Goal: Transaction & Acquisition: Purchase product/service

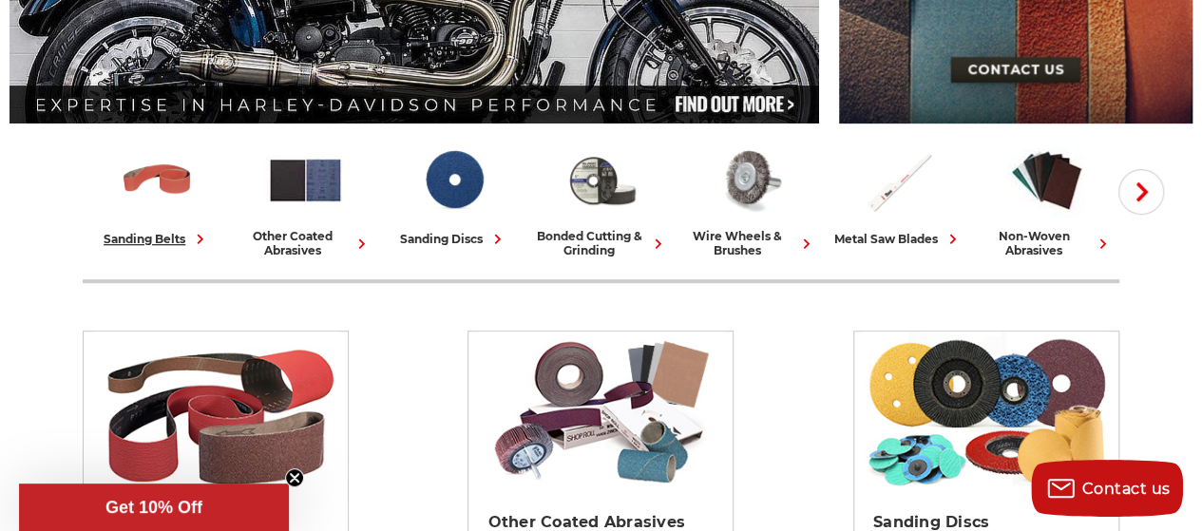
click at [163, 239] on div "sanding belts" at bounding box center [157, 239] width 106 height 20
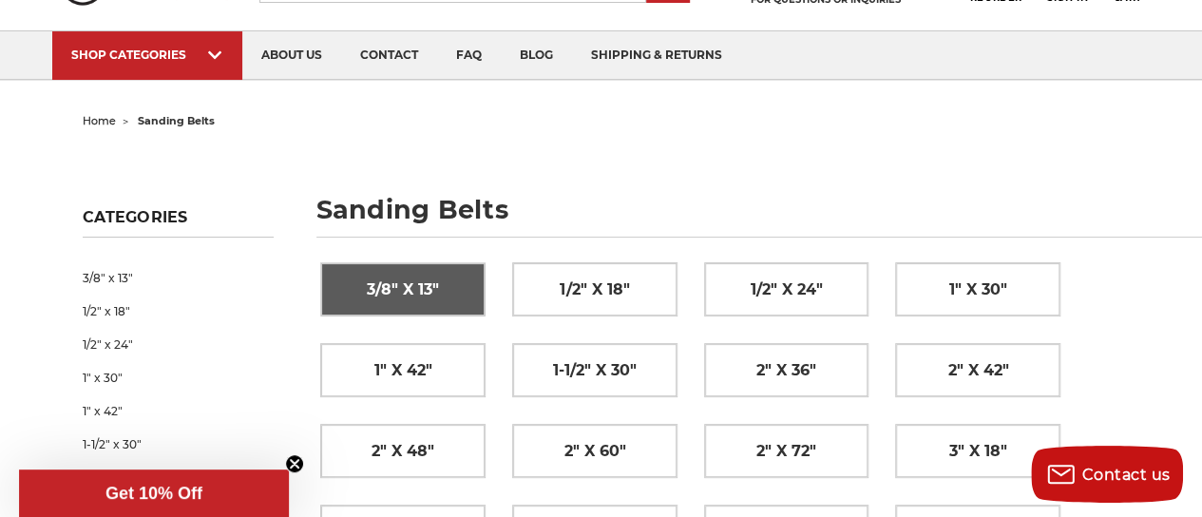
click at [401, 294] on span "3/8" x 13"" at bounding box center [403, 290] width 72 height 32
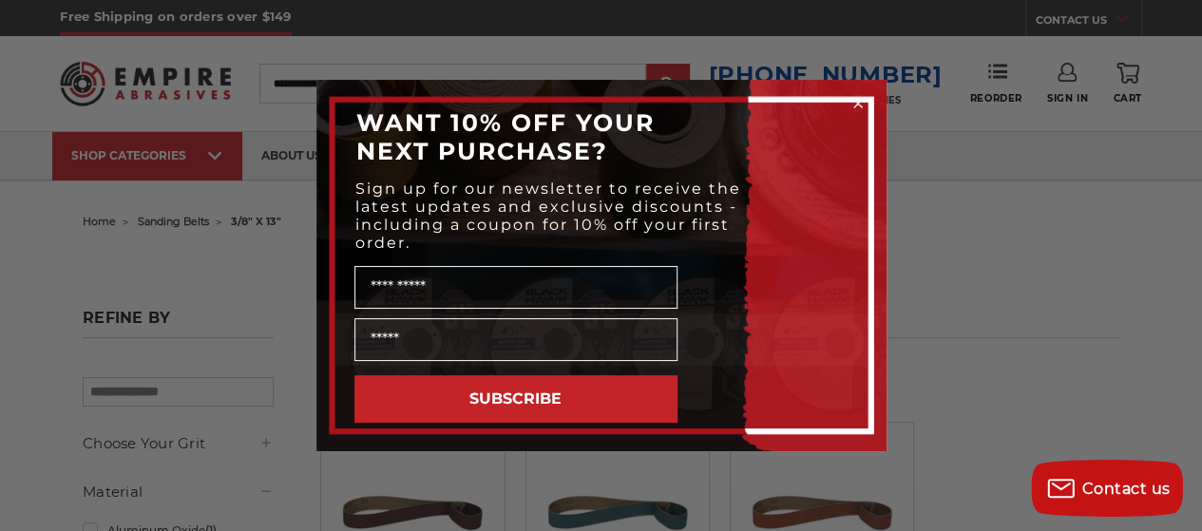
click at [857, 102] on icon "Close dialog" at bounding box center [858, 104] width 8 height 8
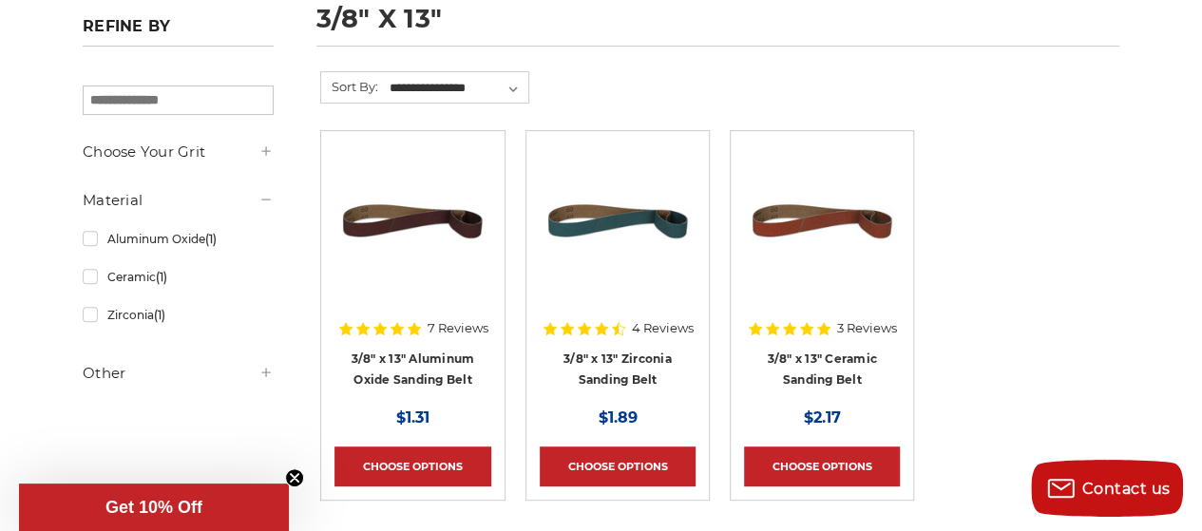
scroll to position [299, 0]
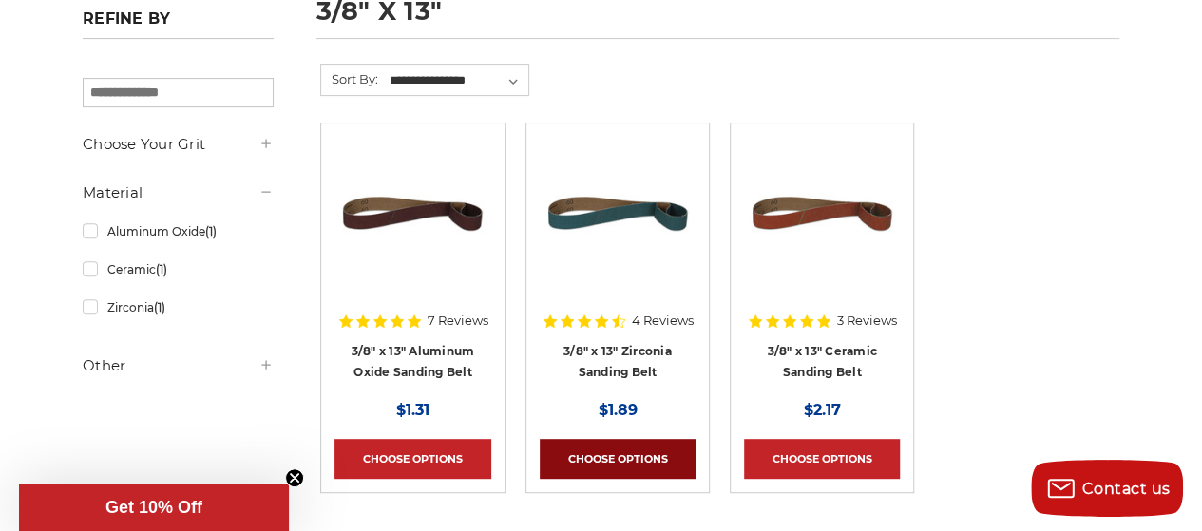
click at [620, 451] on link "Choose Options" at bounding box center [618, 459] width 156 height 40
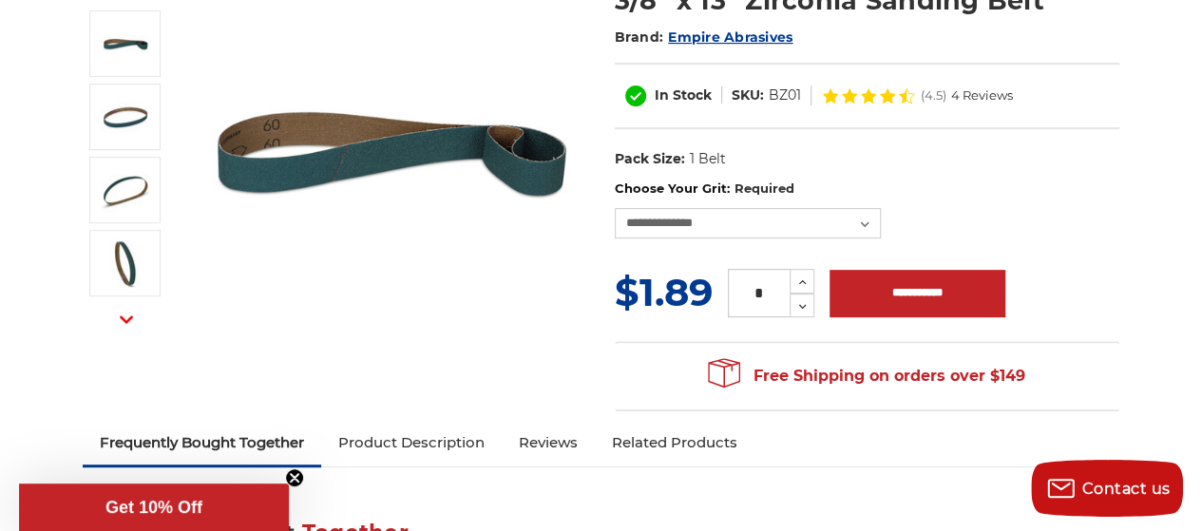
scroll to position [292, 0]
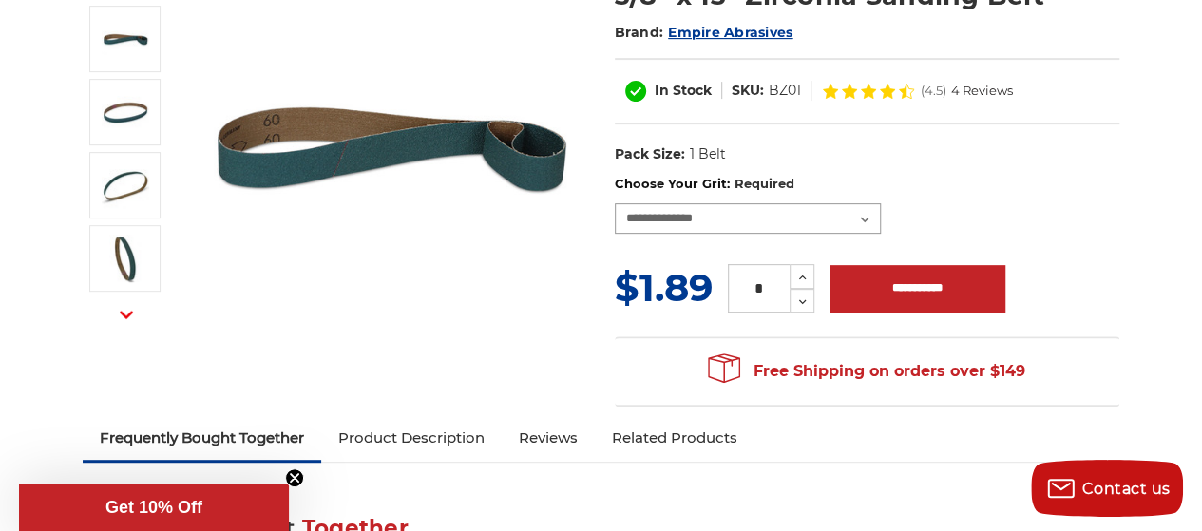
click at [865, 219] on select "**********" at bounding box center [748, 218] width 266 height 30
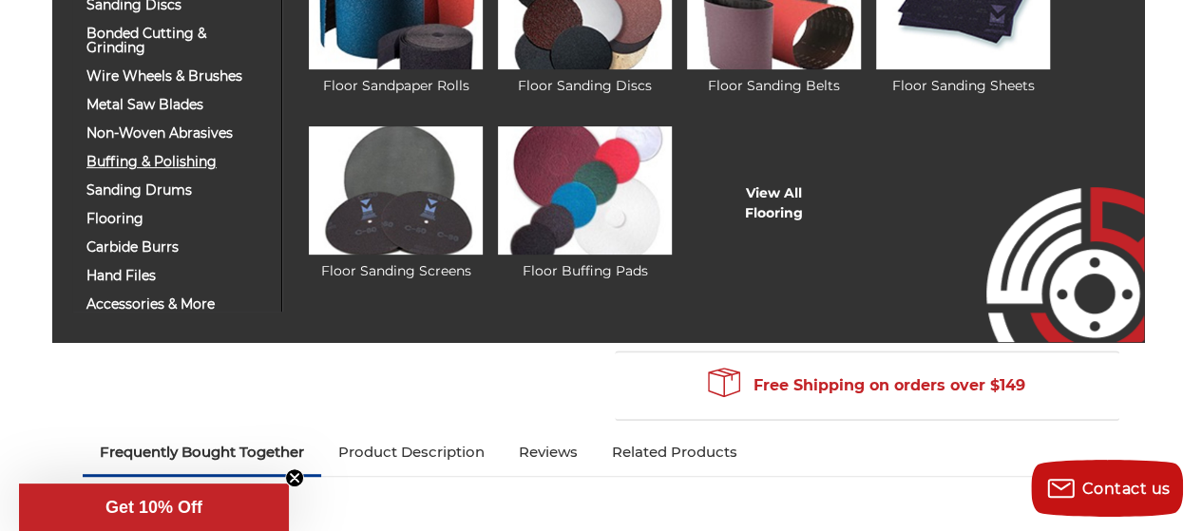
scroll to position [277, 0]
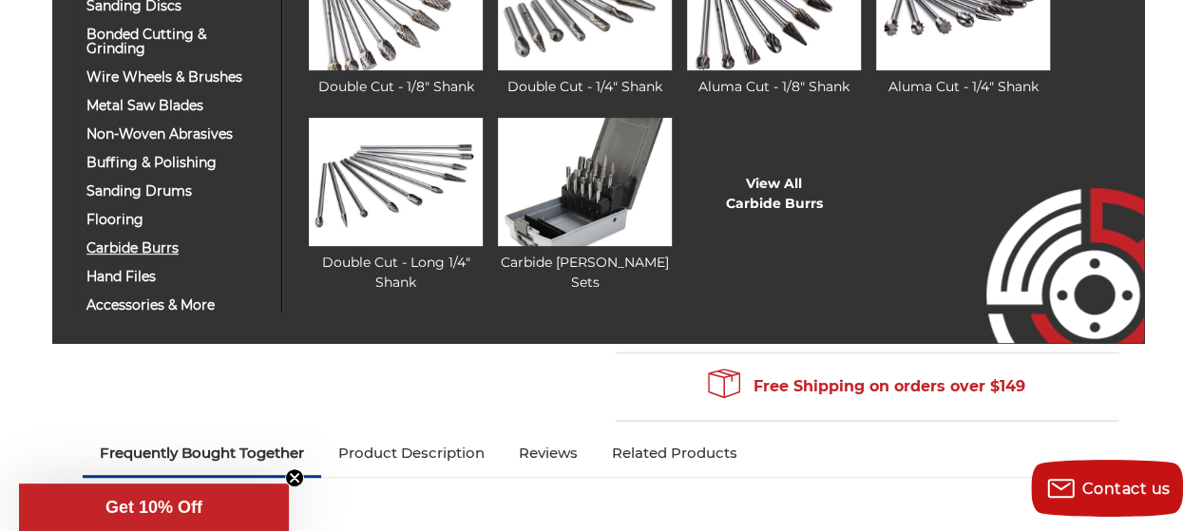
click at [136, 241] on span "carbide burrs" at bounding box center [176, 248] width 181 height 14
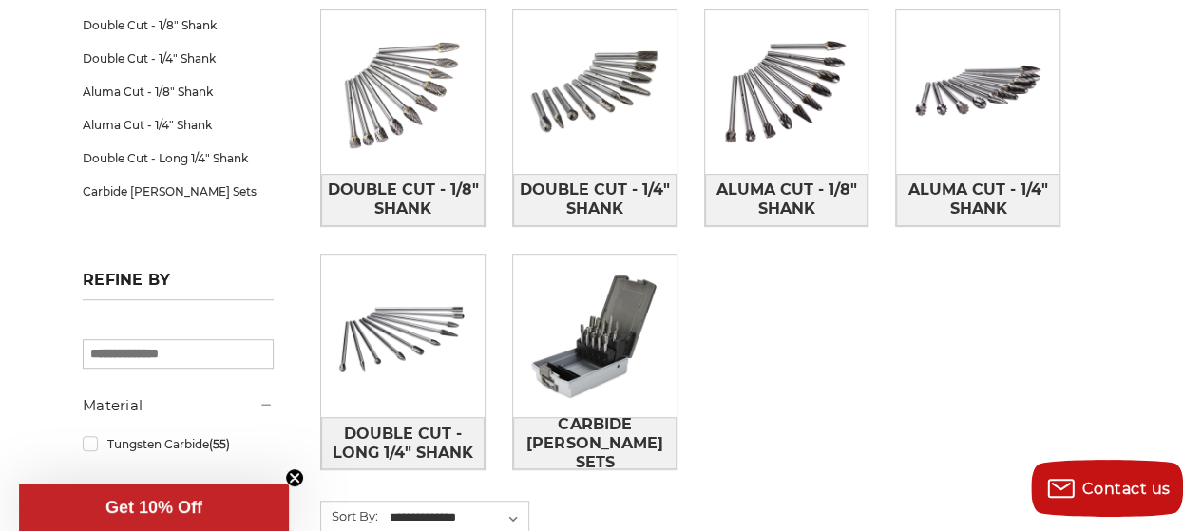
scroll to position [355, 0]
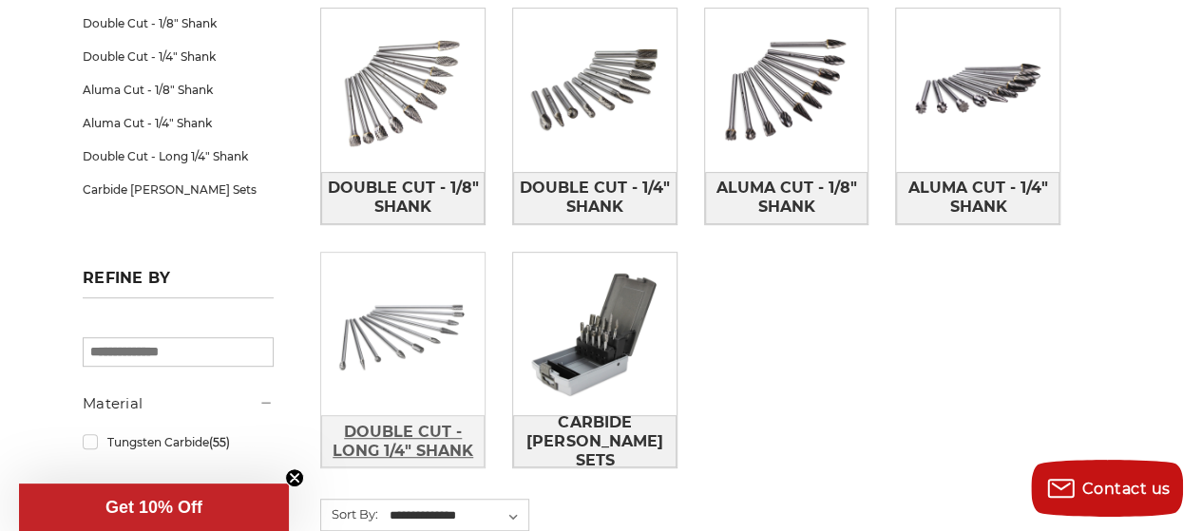
click at [390, 434] on span "Double Cut - Long 1/4" Shank" at bounding box center [403, 441] width 162 height 51
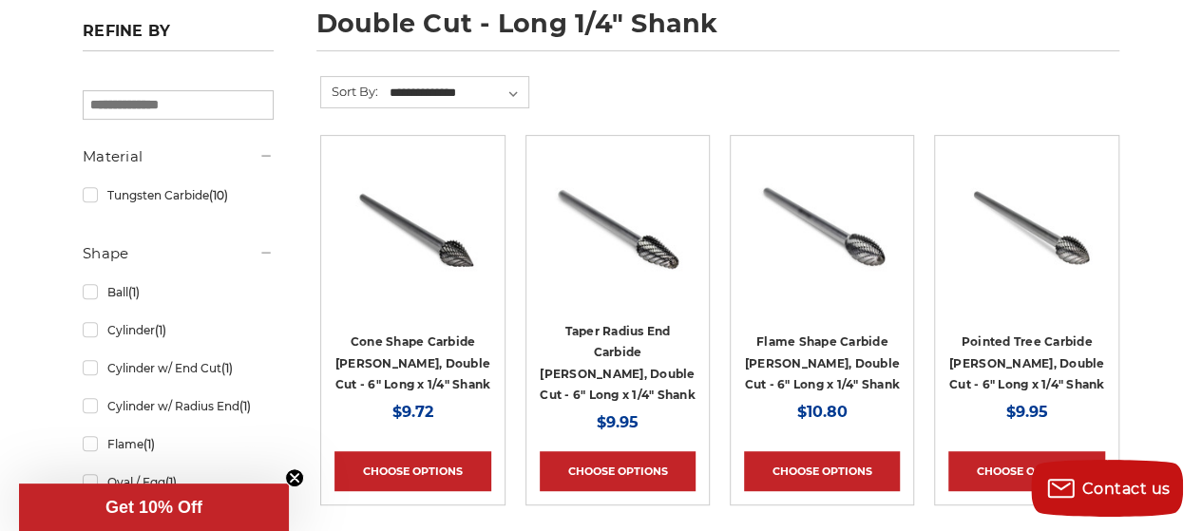
scroll to position [283, 0]
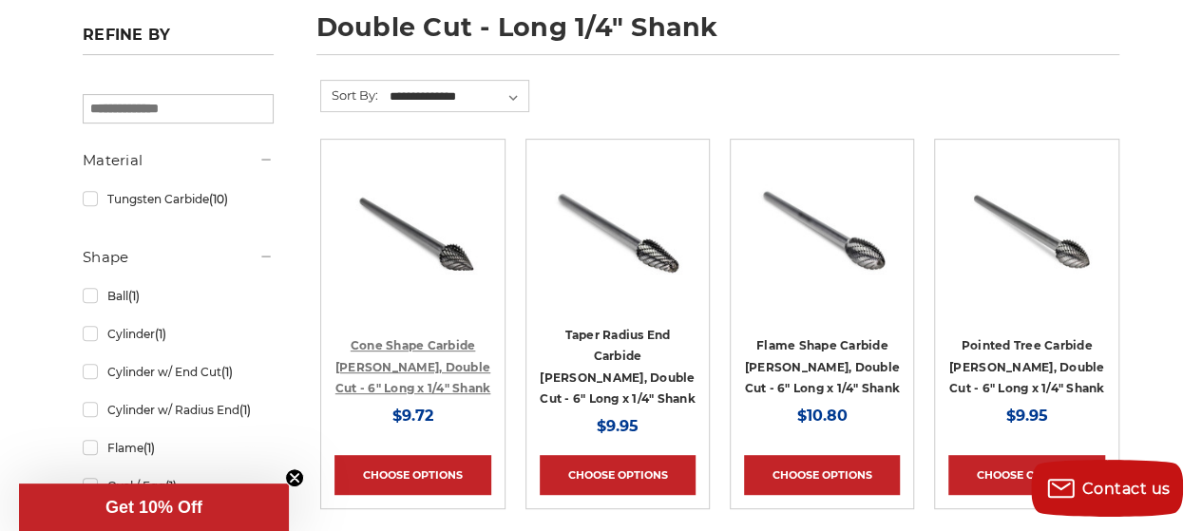
click at [415, 367] on link "Cone Shape Carbide [PERSON_NAME], Double Cut - 6" Long x 1/4" Shank" at bounding box center [413, 366] width 156 height 57
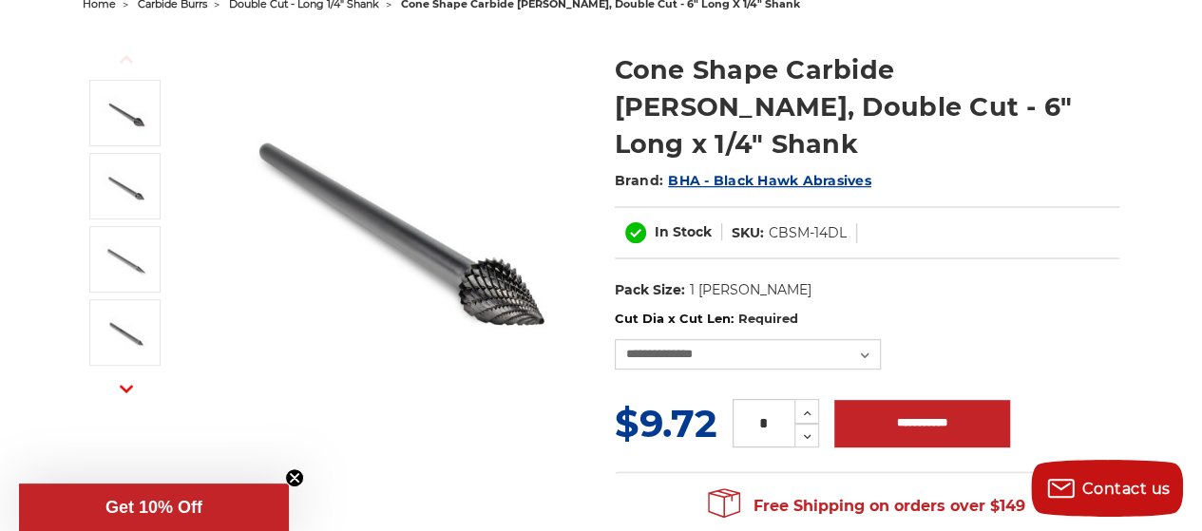
scroll to position [217, 0]
click at [867, 340] on select "**********" at bounding box center [748, 355] width 266 height 30
click at [867, 339] on select "**********" at bounding box center [748, 354] width 266 height 30
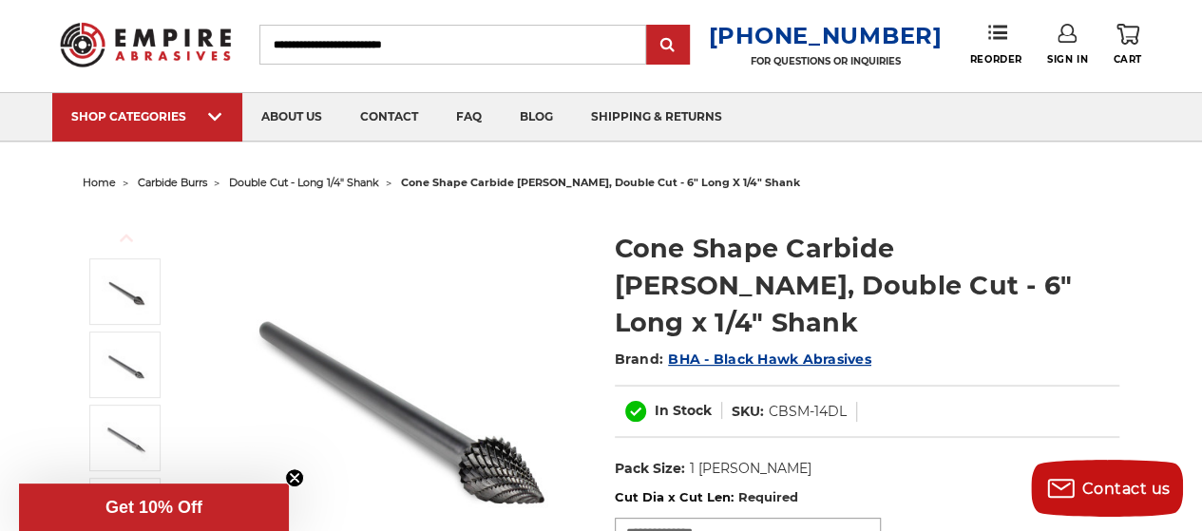
scroll to position [0, 0]
